Goal: Transaction & Acquisition: Obtain resource

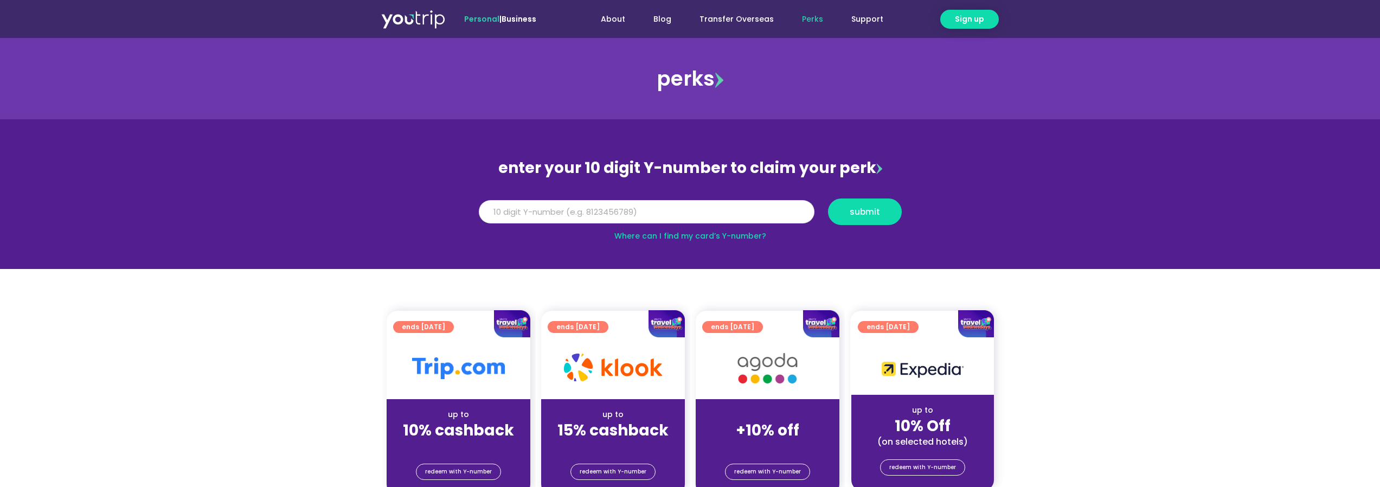
click at [539, 219] on input "Y Number" at bounding box center [647, 212] width 336 height 24
type input "8170133470"
click at [882, 210] on span "submit" at bounding box center [864, 212] width 55 height 8
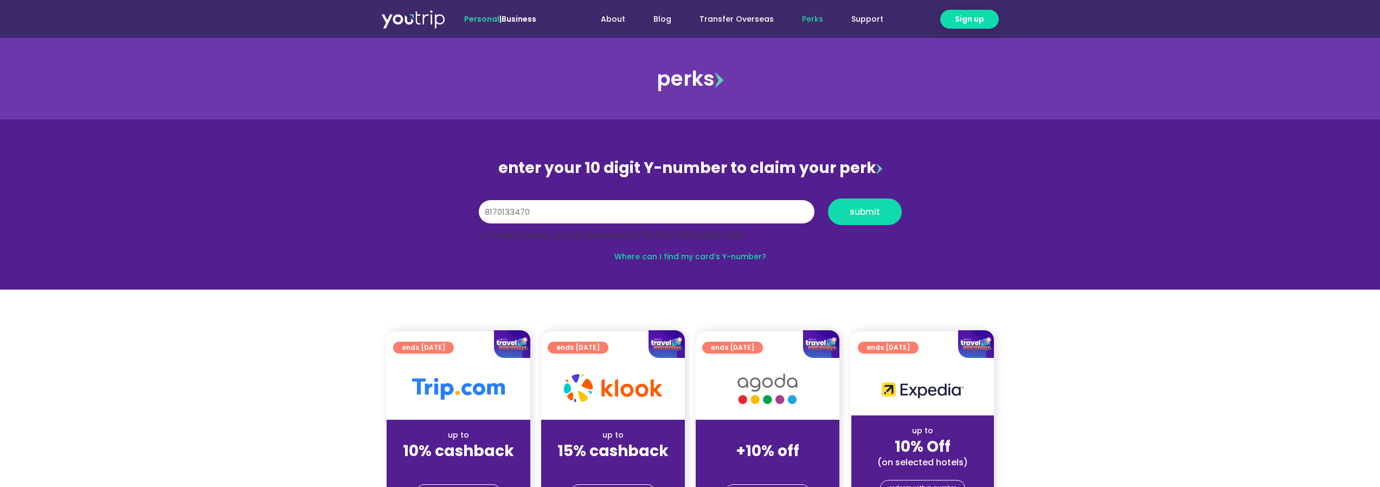
scroll to position [38, 0]
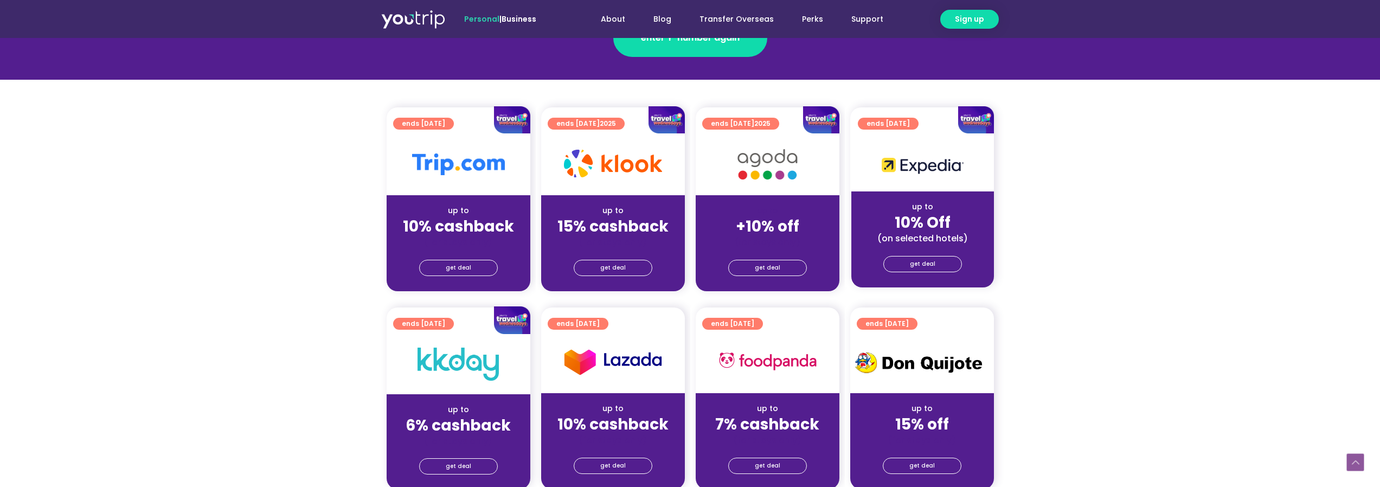
scroll to position [217, 0]
drag, startPoint x: 779, startPoint y: 267, endPoint x: 757, endPoint y: 268, distance: 21.2
click at [757, 268] on span "get deal" at bounding box center [767, 267] width 25 height 15
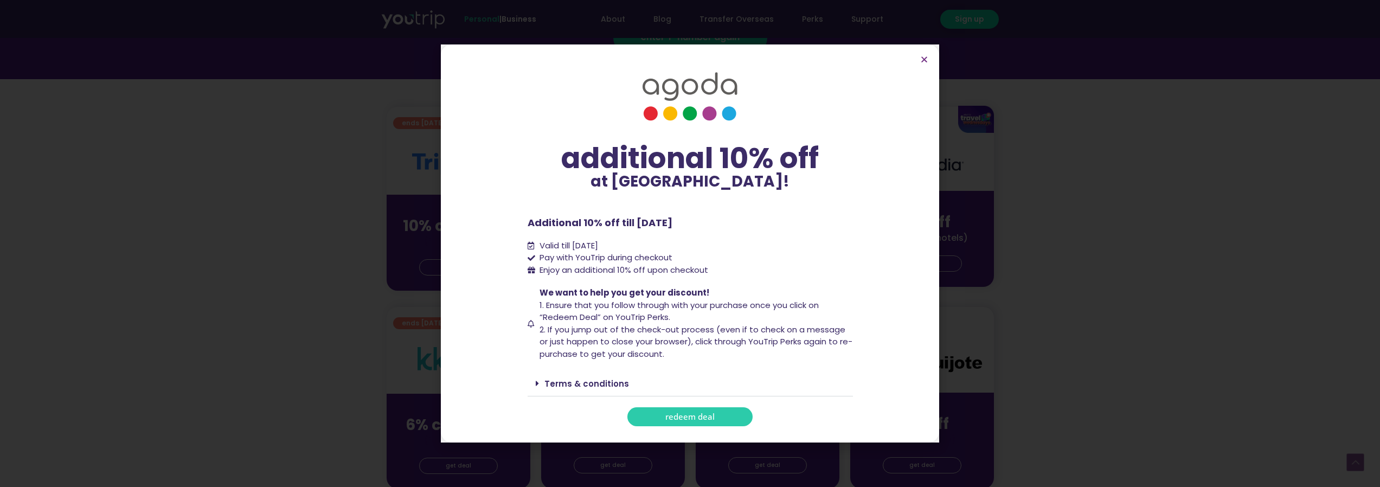
drag, startPoint x: 689, startPoint y: 417, endPoint x: 651, endPoint y: 422, distance: 38.3
click at [651, 422] on link "redeem deal" at bounding box center [689, 416] width 125 height 19
click at [922, 56] on icon "Close" at bounding box center [924, 59] width 8 height 8
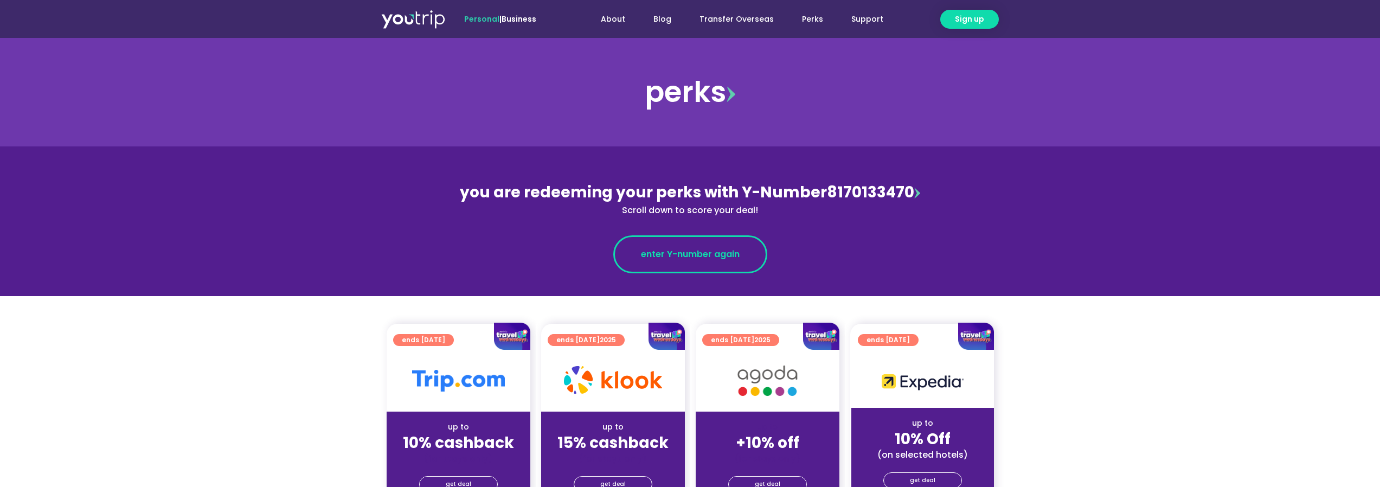
click at [724, 252] on span "enter Y-number again" at bounding box center [690, 254] width 99 height 13
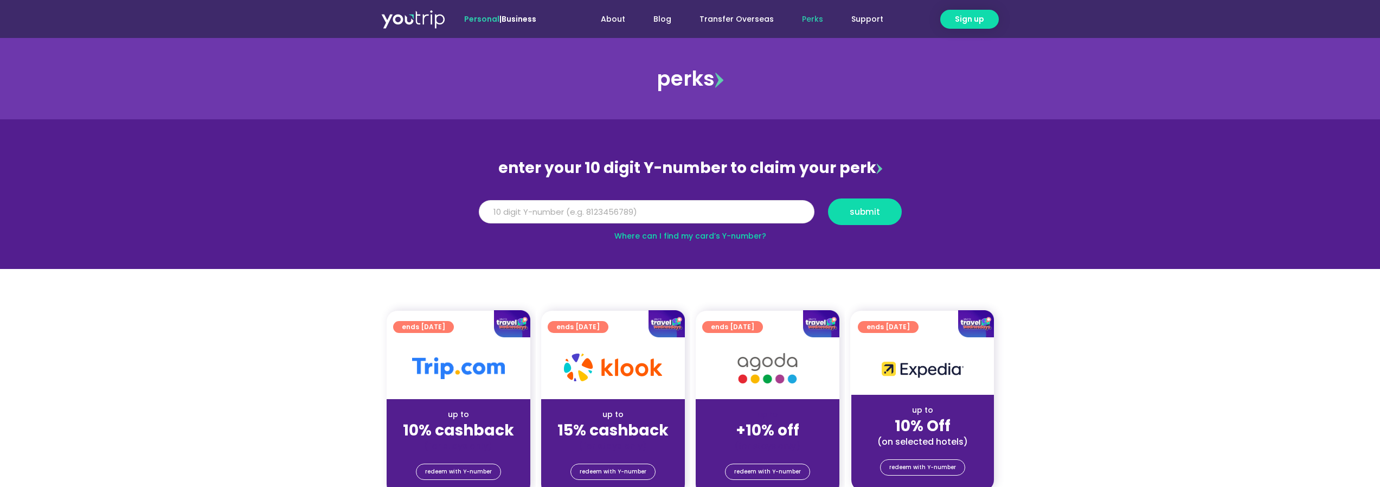
click at [620, 215] on input "Y Number" at bounding box center [647, 212] width 336 height 24
type input "8170133470"
click at [851, 219] on button "submit" at bounding box center [865, 211] width 74 height 27
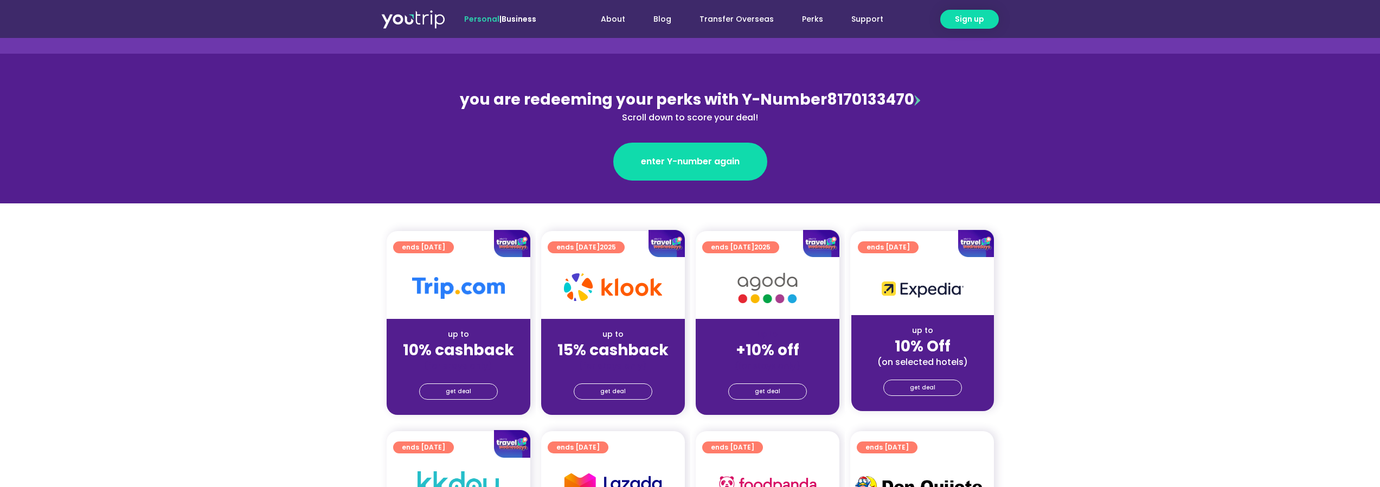
scroll to position [325, 0]
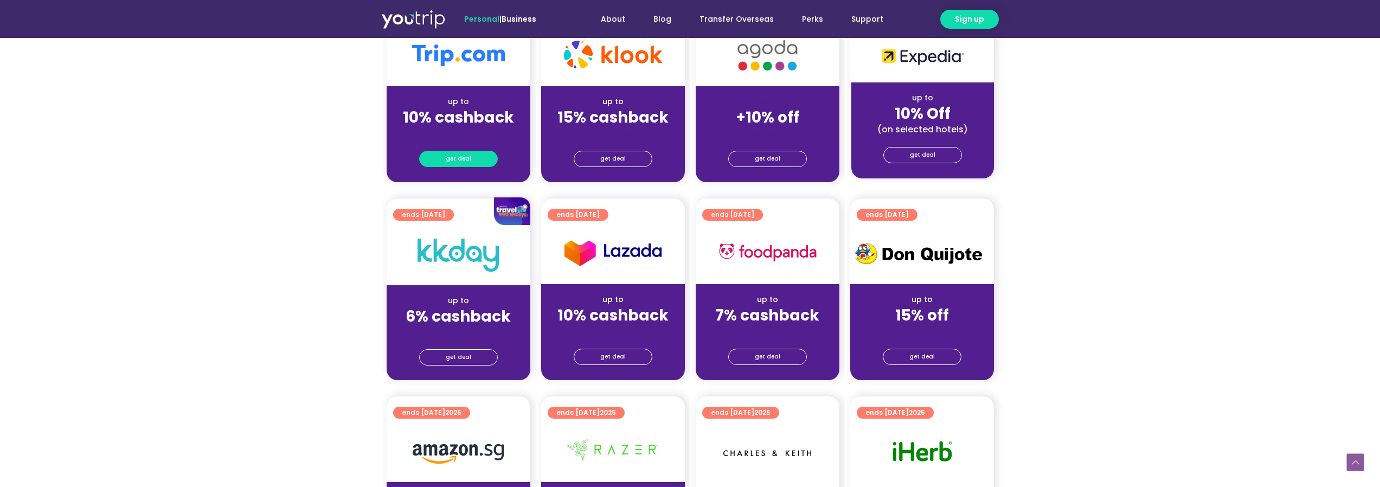
click at [459, 157] on span "get deal" at bounding box center [458, 158] width 25 height 15
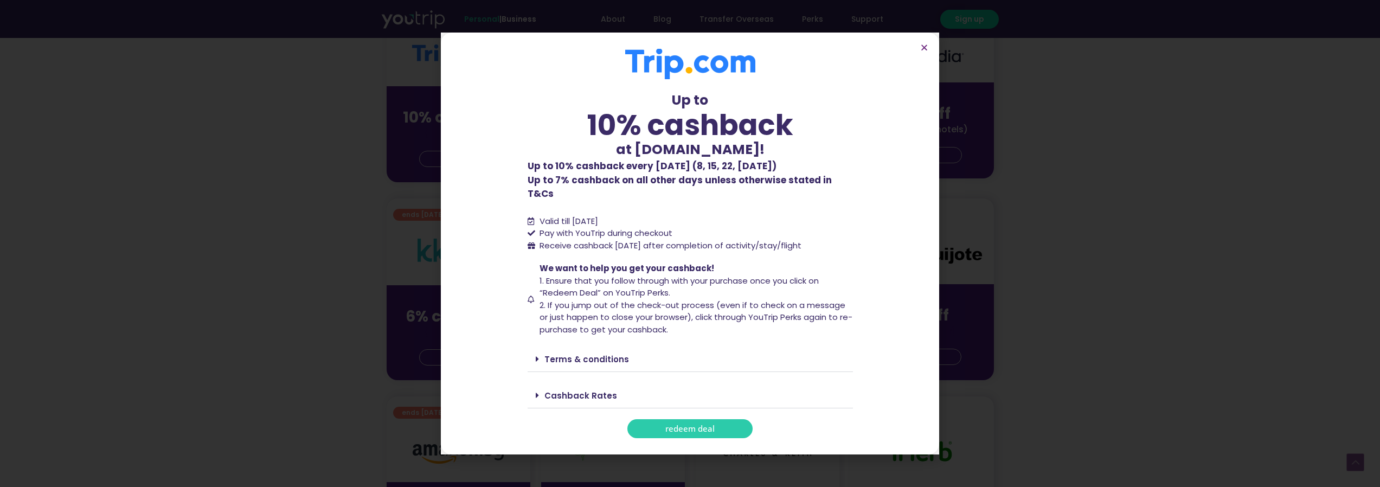
click at [668, 425] on span "redeem deal" at bounding box center [689, 429] width 49 height 8
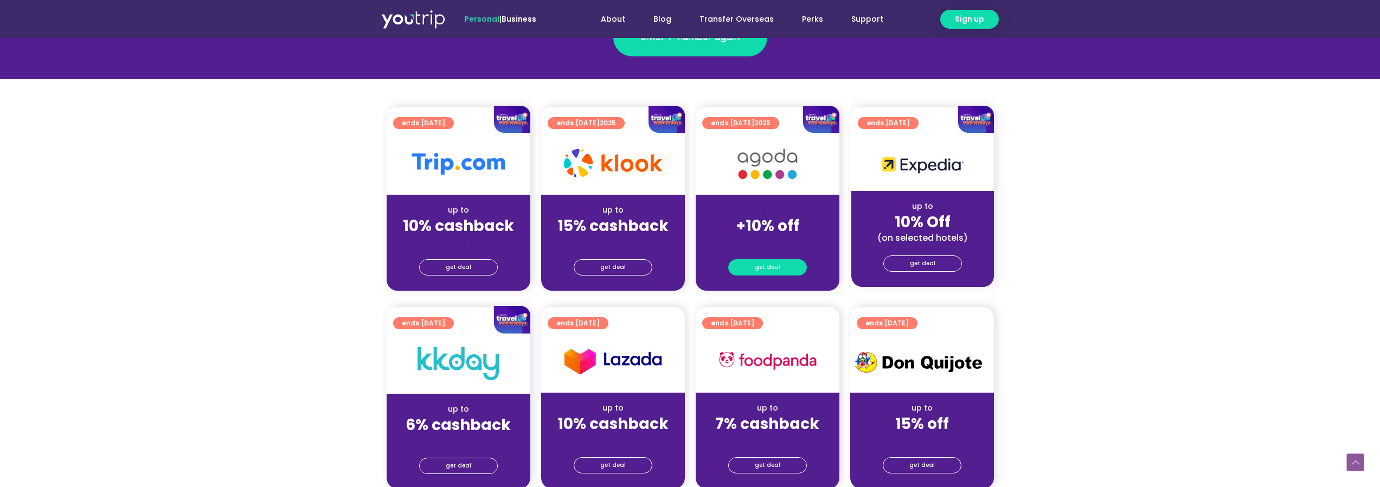
click at [760, 262] on span "get deal" at bounding box center [767, 267] width 25 height 15
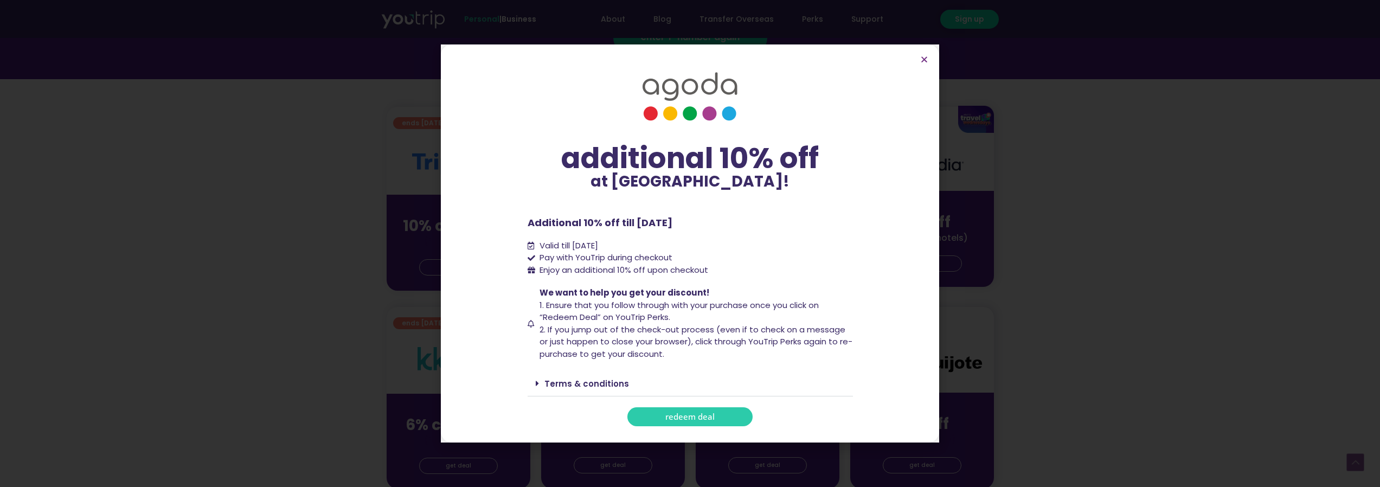
click at [699, 415] on span "redeem deal" at bounding box center [689, 417] width 49 height 8
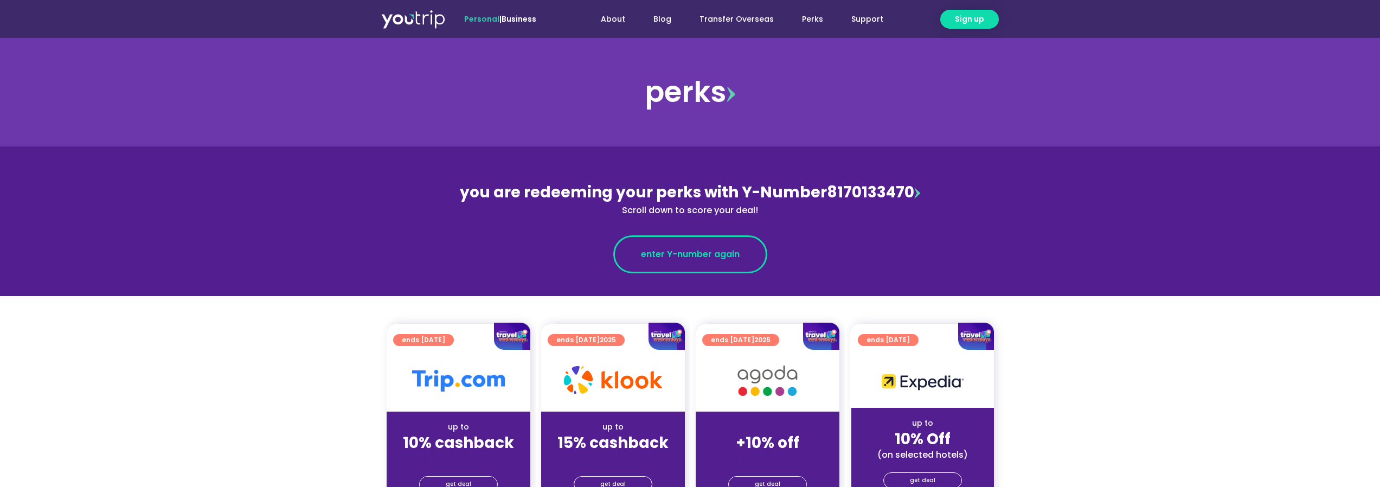
click at [711, 249] on span "enter Y-number again" at bounding box center [690, 254] width 99 height 13
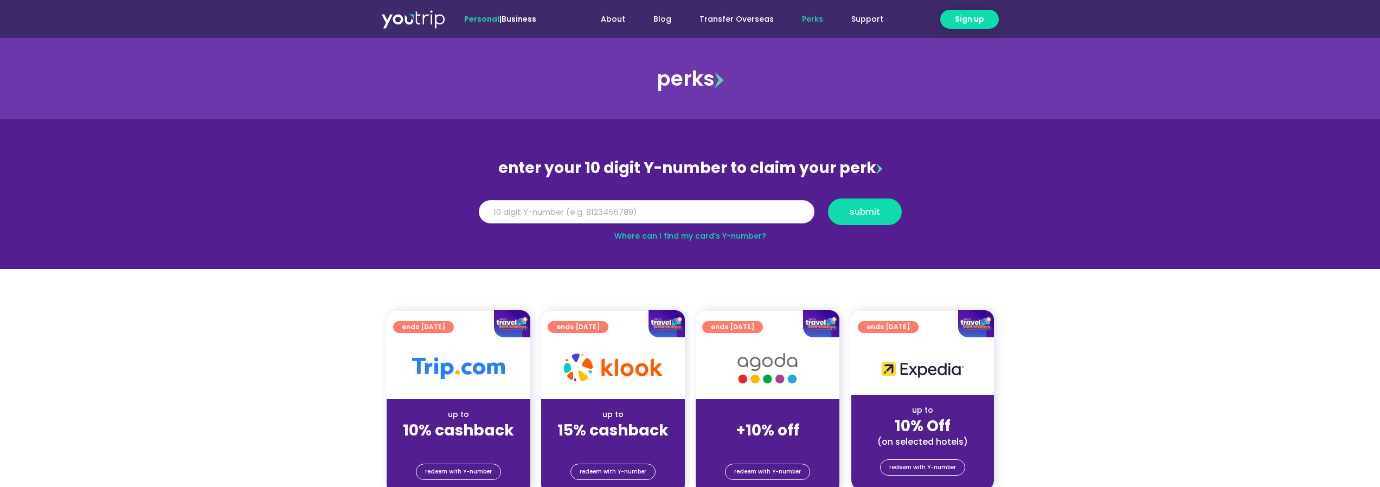
click at [630, 213] on input "Y Number" at bounding box center [647, 212] width 336 height 24
type input "8170133470"
click at [881, 206] on button "submit" at bounding box center [865, 211] width 74 height 27
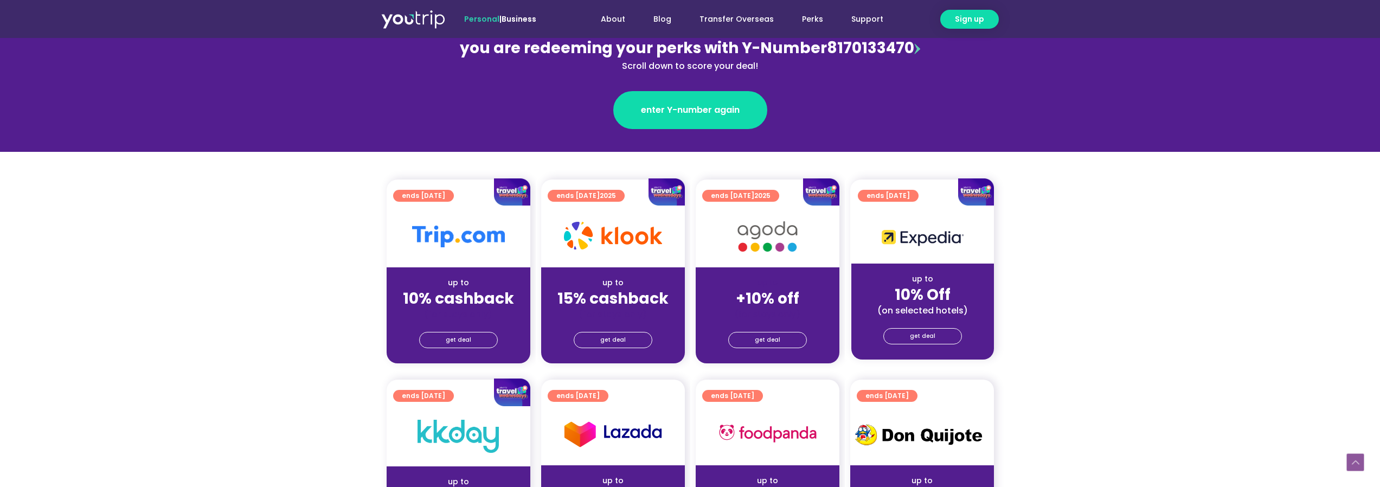
scroll to position [217, 0]
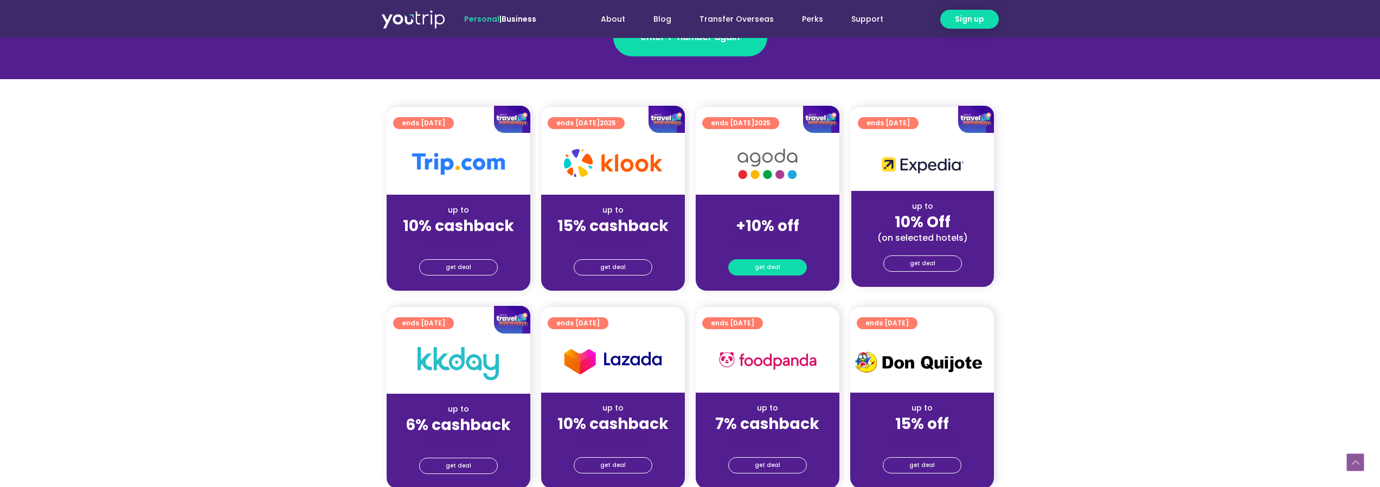
click at [786, 267] on link "get deal" at bounding box center [767, 267] width 79 height 16
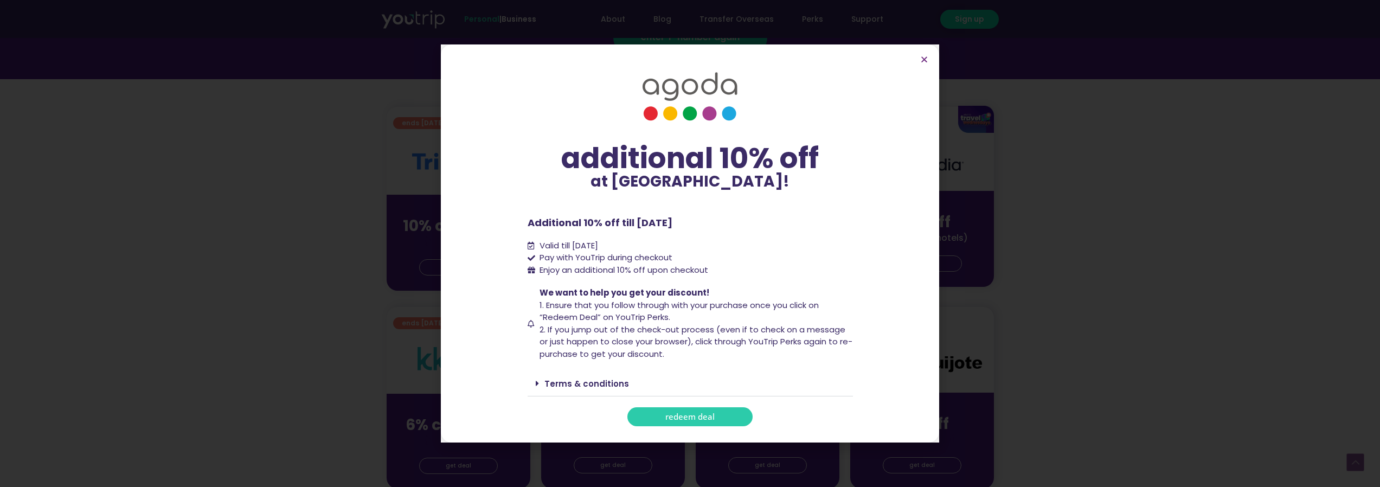
click at [686, 416] on span "redeem deal" at bounding box center [689, 417] width 49 height 8
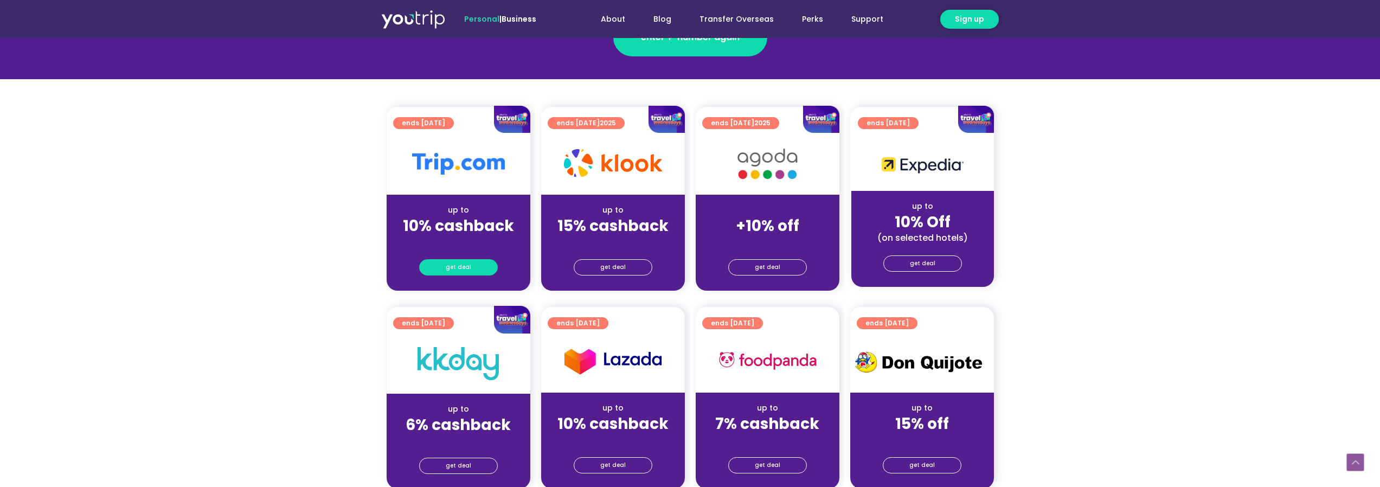
click at [452, 265] on span "get deal" at bounding box center [458, 267] width 25 height 15
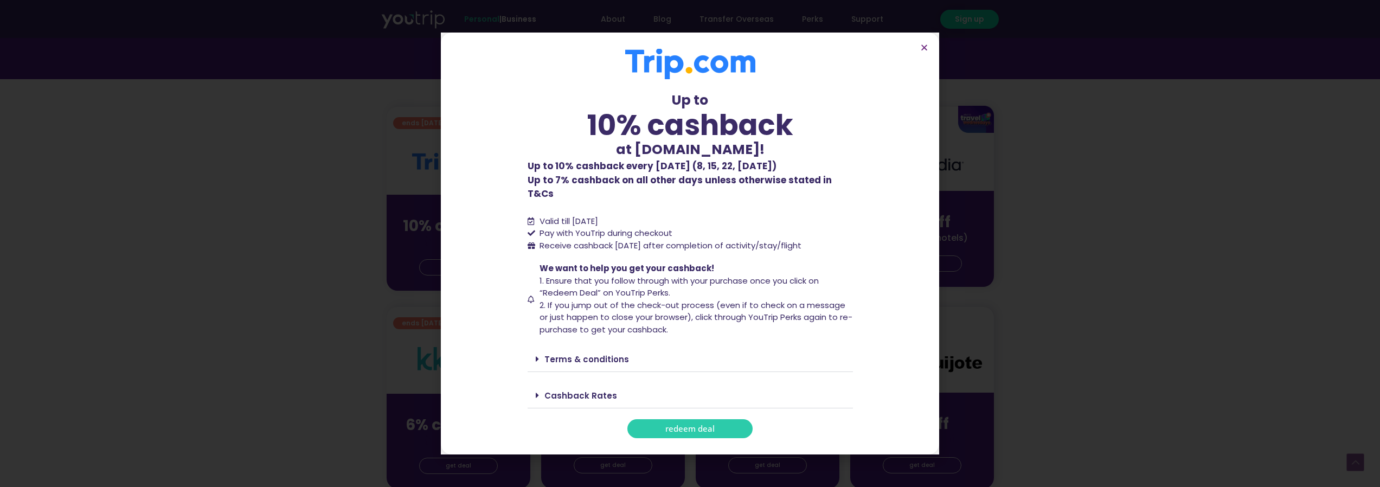
click at [697, 425] on span "redeem deal" at bounding box center [689, 429] width 49 height 8
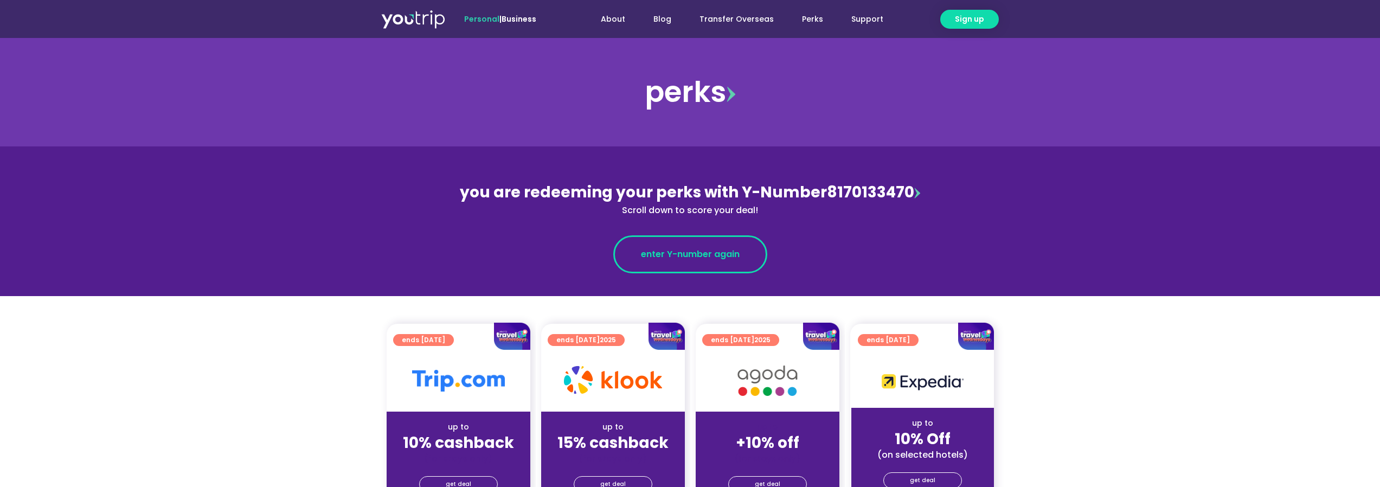
click at [657, 248] on span "enter Y-number again" at bounding box center [690, 254] width 99 height 13
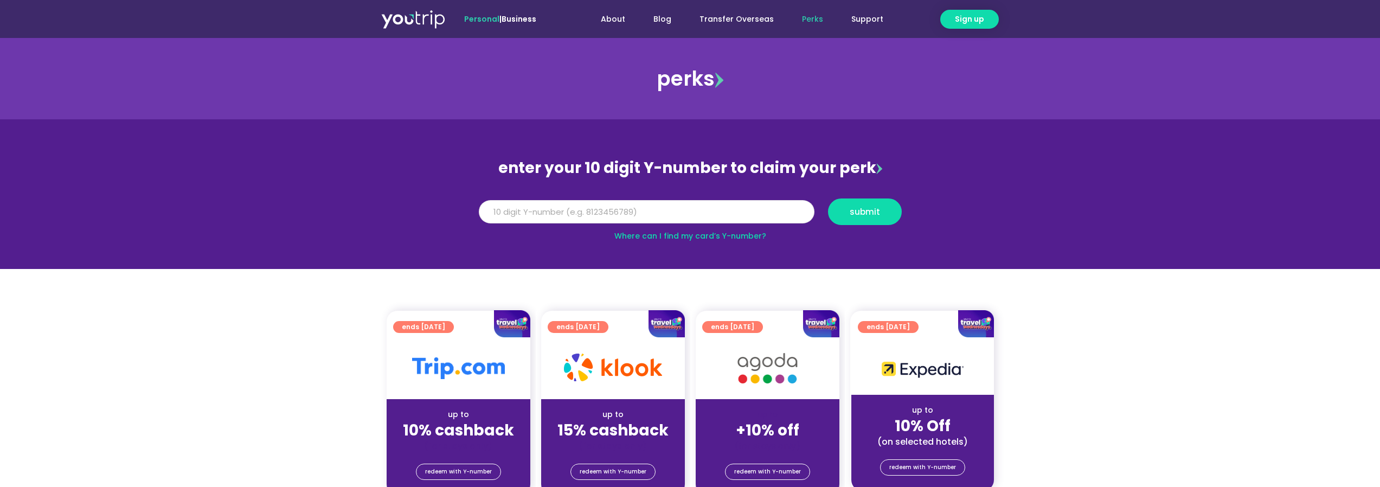
click at [563, 215] on input "Y Number" at bounding box center [647, 212] width 336 height 24
type input "8170133470"
click at [883, 218] on button "submit" at bounding box center [865, 211] width 74 height 27
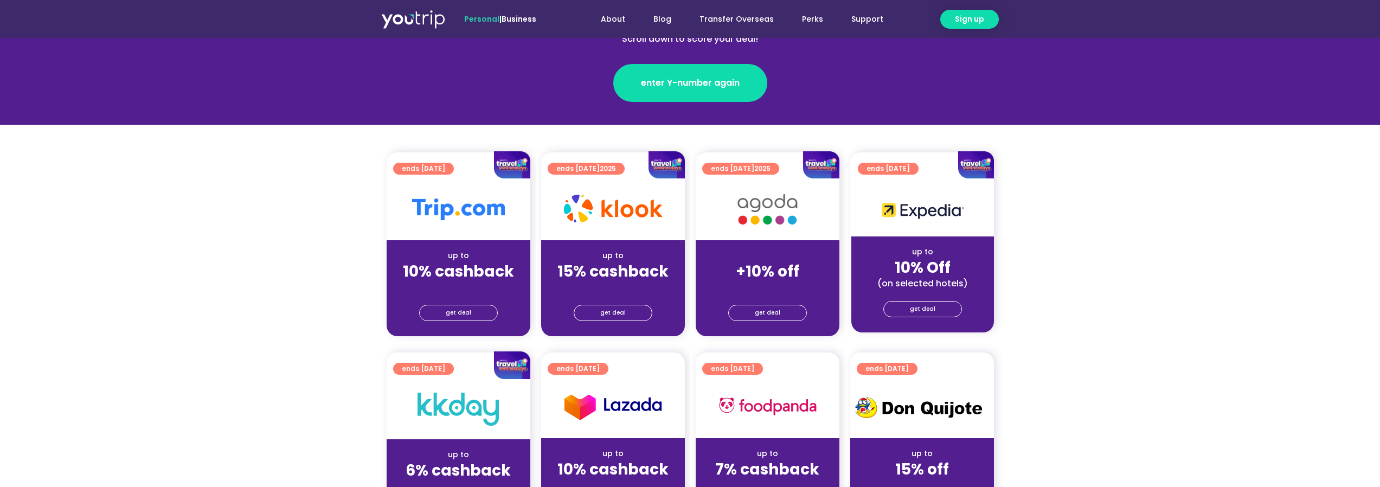
scroll to position [217, 0]
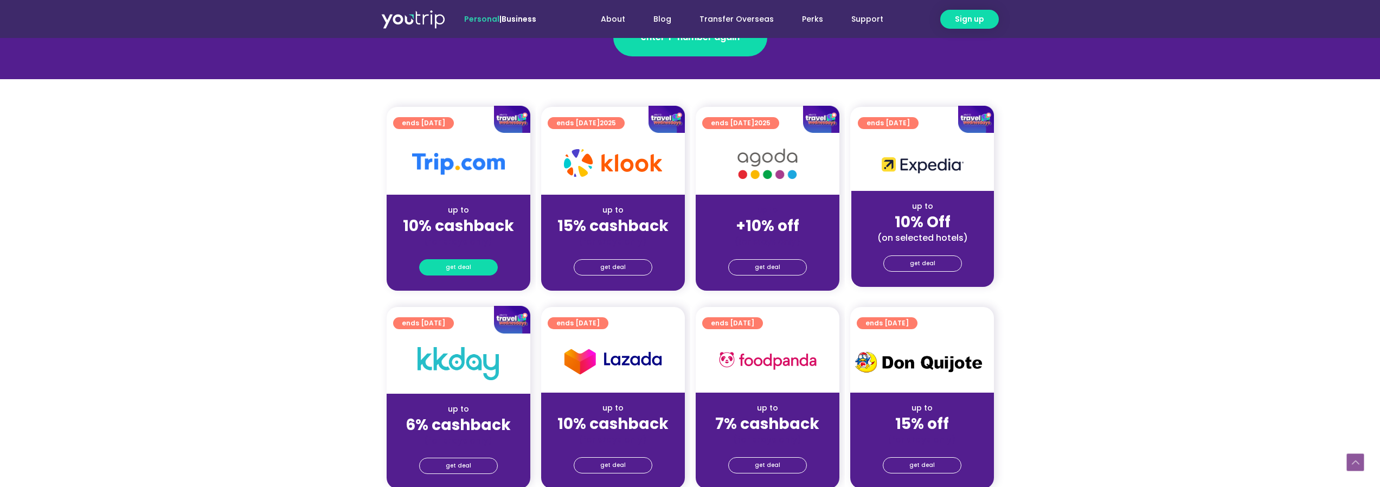
click at [460, 267] on span "get deal" at bounding box center [458, 267] width 25 height 15
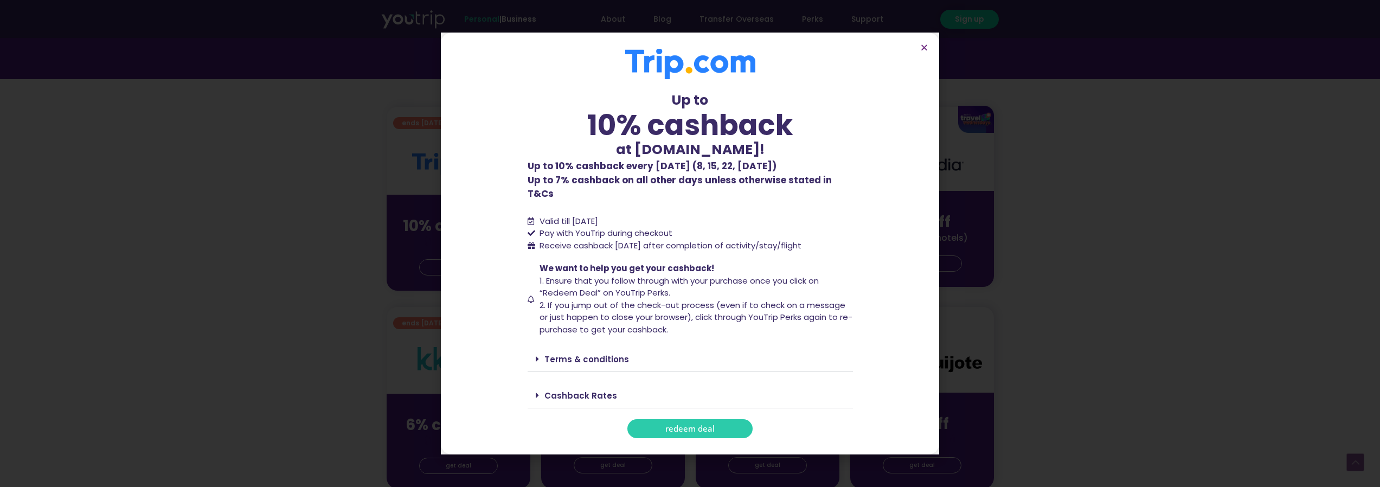
click at [675, 425] on span "redeem deal" at bounding box center [689, 429] width 49 height 8
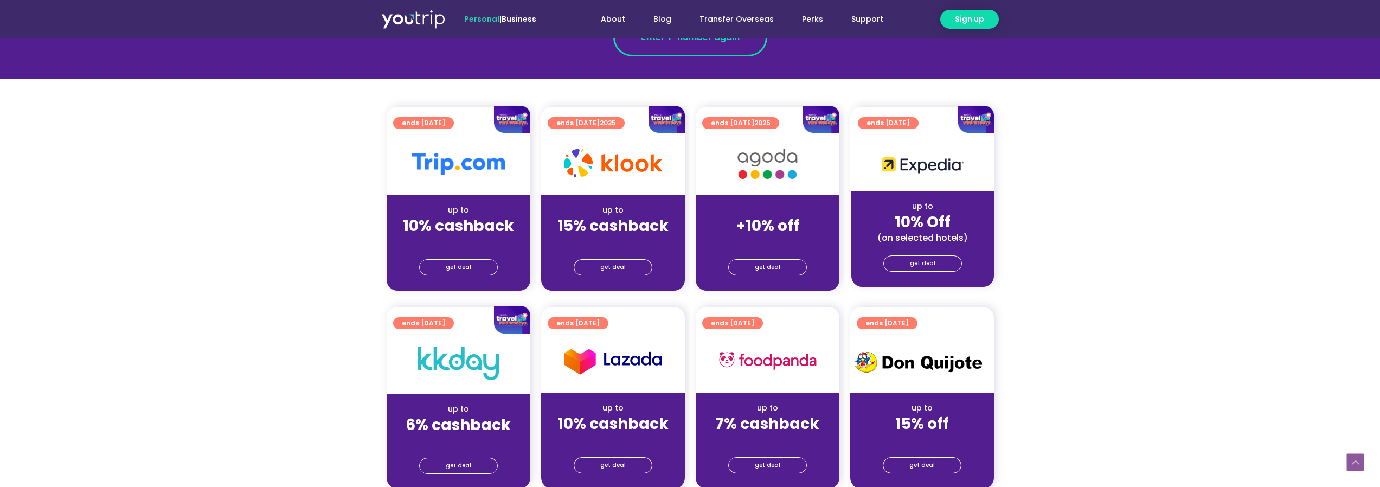
click at [650, 52] on link "enter Y-number again" at bounding box center [690, 37] width 154 height 38
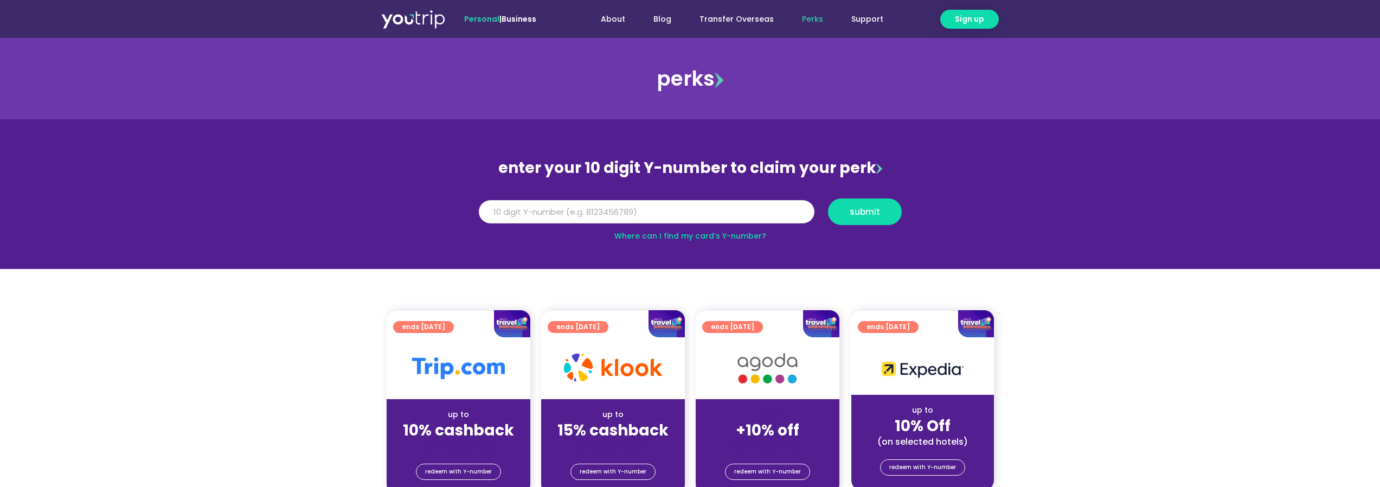
click at [587, 205] on input "Y Number" at bounding box center [647, 212] width 336 height 24
type input "8170133470"
click at [868, 211] on span "submit" at bounding box center [865, 212] width 30 height 8
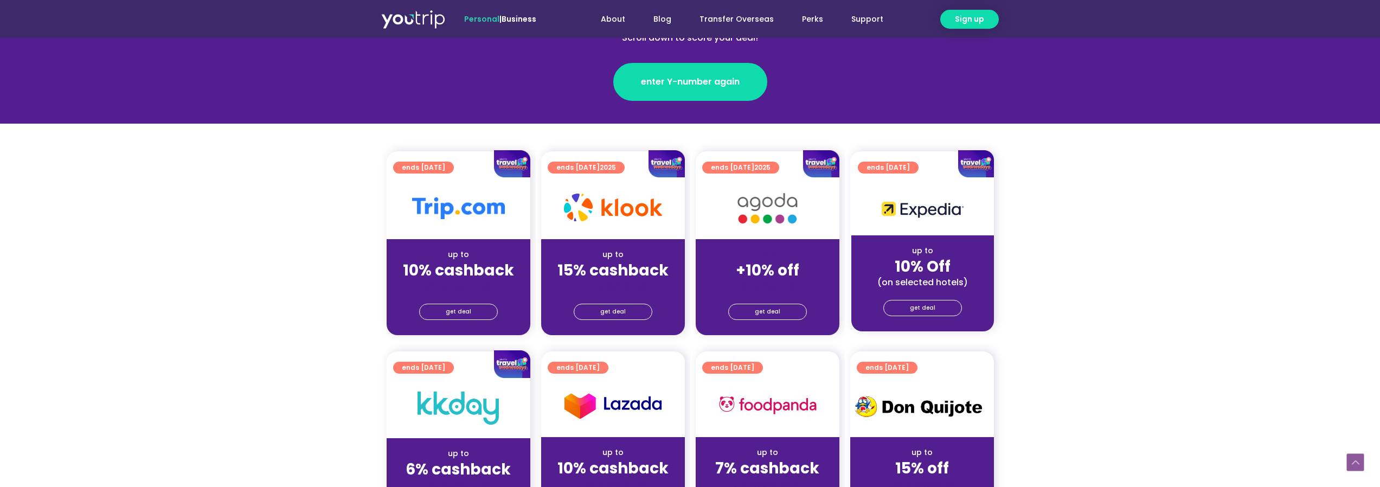
scroll to position [217, 0]
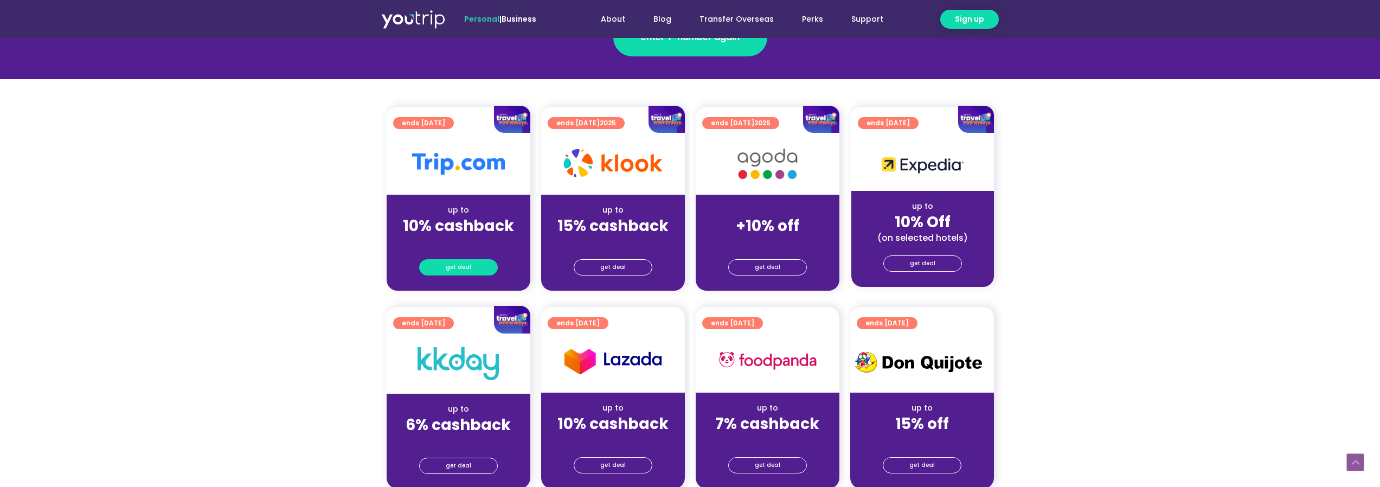
click at [477, 265] on link "get deal" at bounding box center [458, 267] width 79 height 16
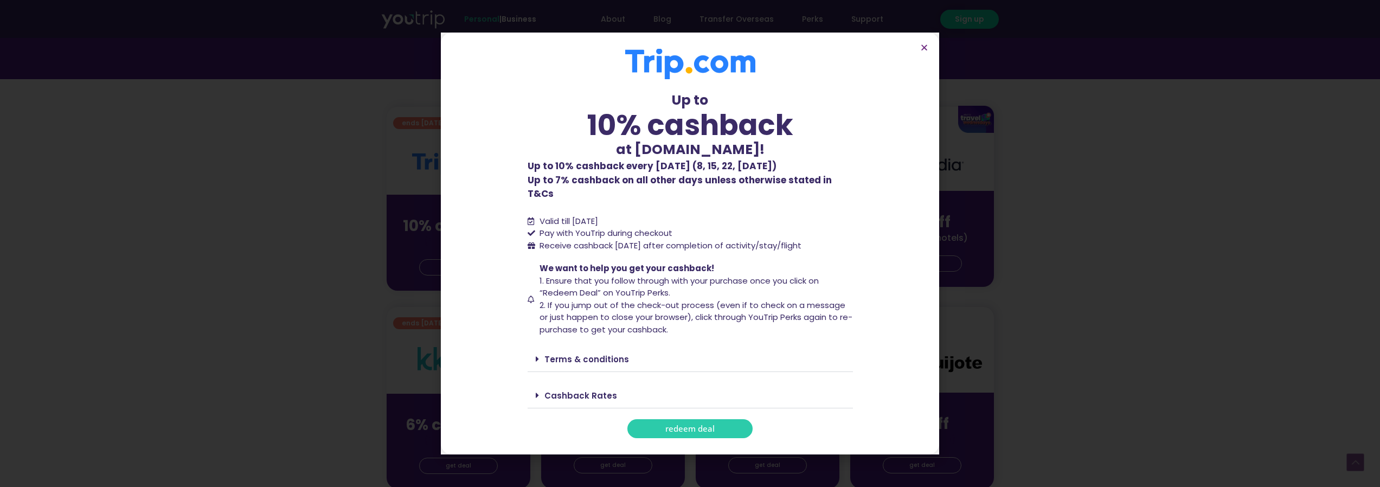
click at [677, 426] on span "redeem deal" at bounding box center [689, 429] width 49 height 8
